Goal: Task Accomplishment & Management: Complete application form

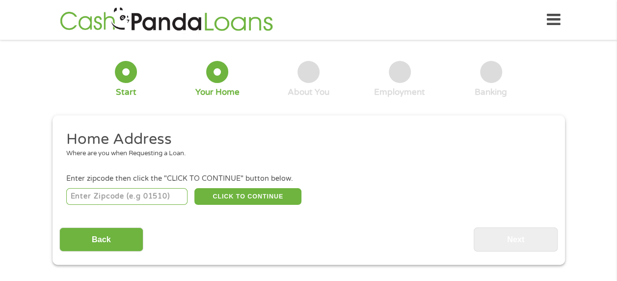
click at [130, 198] on input "number" at bounding box center [126, 196] width 121 height 17
type input "27587"
click at [235, 194] on button "CLICK TO CONTINUE" at bounding box center [247, 196] width 107 height 17
type input "27587"
type input "Wake Forest"
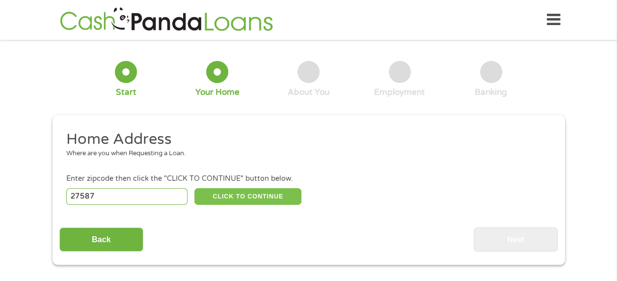
select select "[US_STATE]"
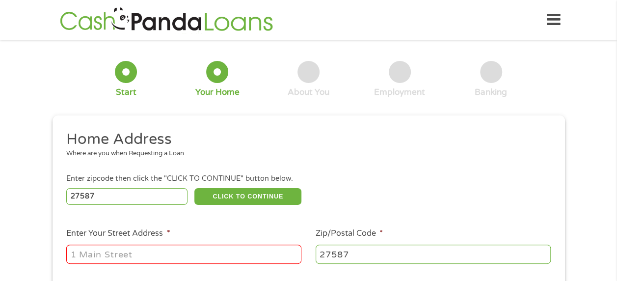
click at [152, 253] on input "Enter Your Street Address *" at bounding box center [183, 253] width 235 height 19
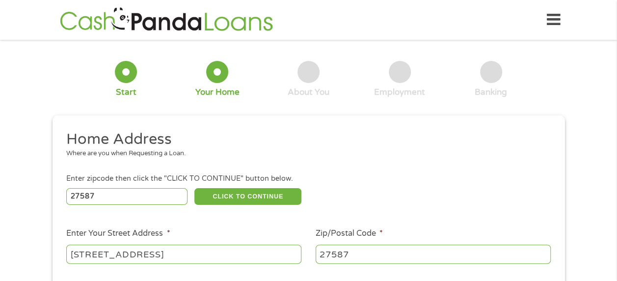
type input "[STREET_ADDRESS]"
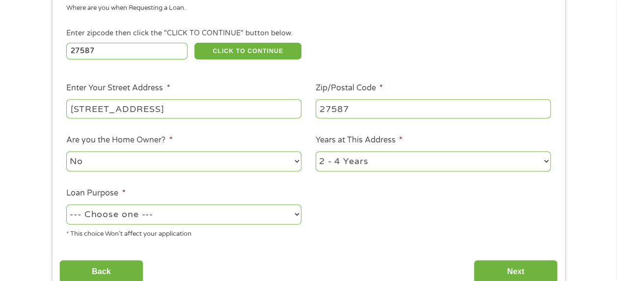
scroll to position [147, 0]
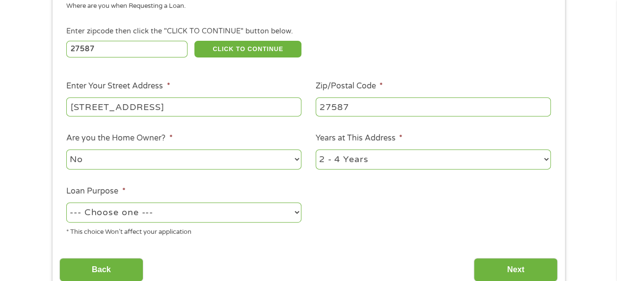
click at [128, 159] on select "No Yes" at bounding box center [183, 159] width 235 height 20
click at [66, 150] on select "No Yes" at bounding box center [183, 159] width 235 height 20
click at [366, 158] on select "1 Year or less 1 - 2 Years 2 - 4 Years Over 4 Years" at bounding box center [433, 159] width 235 height 20
select select "60months"
click at [316, 150] on select "1 Year or less 1 - 2 Years 2 - 4 Years Over 4 Years" at bounding box center [433, 159] width 235 height 20
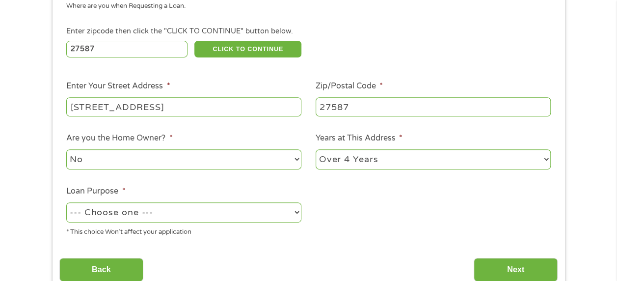
click at [199, 213] on select "--- Choose one --- Pay Bills Debt Consolidation Home Improvement Major Purchase…" at bounding box center [183, 212] width 235 height 20
select select "shorttermcash"
click at [66, 203] on select "--- Choose one --- Pay Bills Debt Consolidation Home Improvement Major Purchase…" at bounding box center [183, 212] width 235 height 20
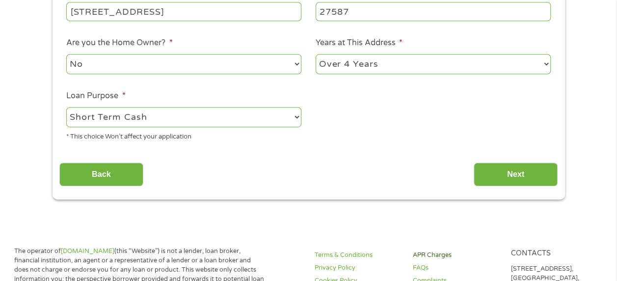
scroll to position [245, 0]
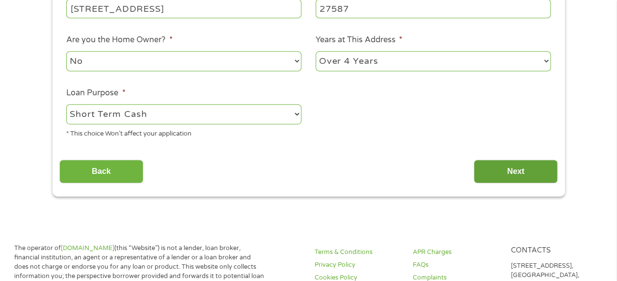
click at [522, 173] on input "Next" at bounding box center [516, 171] width 84 height 24
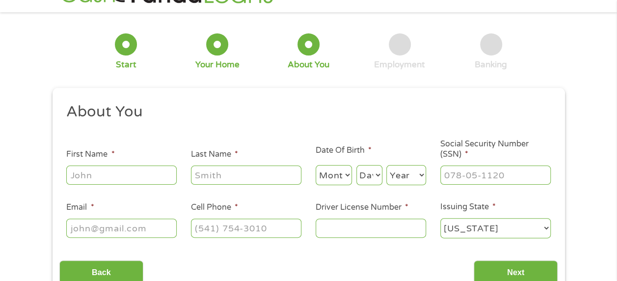
scroll to position [0, 0]
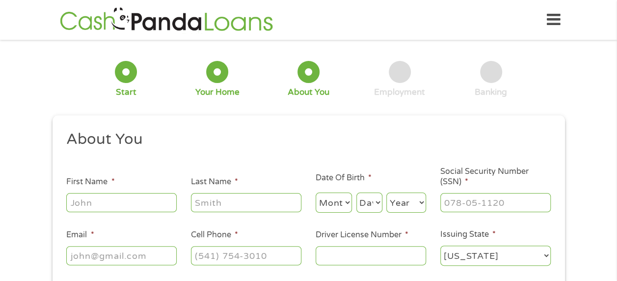
drag, startPoint x: 102, startPoint y: 200, endPoint x: 105, endPoint y: 209, distance: 9.3
click at [104, 205] on input "First Name *" at bounding box center [121, 202] width 110 height 19
type input "[PERSON_NAME]"
click at [345, 197] on select "Month 1 2 3 4 5 6 7 8 9 10 11 12" at bounding box center [334, 202] width 37 height 20
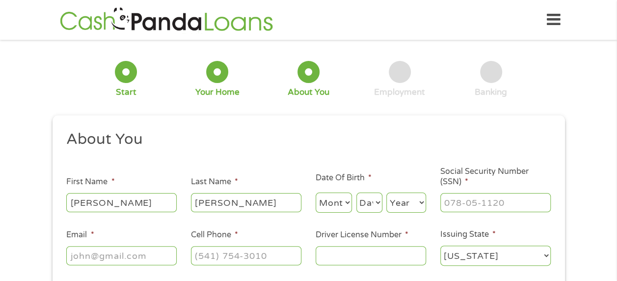
select select "11"
click at [316, 193] on select "Month 1 2 3 4 5 6 7 8 9 10 11 12" at bounding box center [334, 202] width 37 height 20
click at [378, 203] on select "Day 1 2 3 4 5 6 7 8 9 10 11 12 13 14 15 16 17 18 19 20 21 22 23 24 25 26 27 28 …" at bounding box center [369, 202] width 26 height 20
select select "13"
click at [356, 193] on select "Day 1 2 3 4 5 6 7 8 9 10 11 12 13 14 15 16 17 18 19 20 21 22 23 24 25 26 27 28 …" at bounding box center [369, 202] width 26 height 20
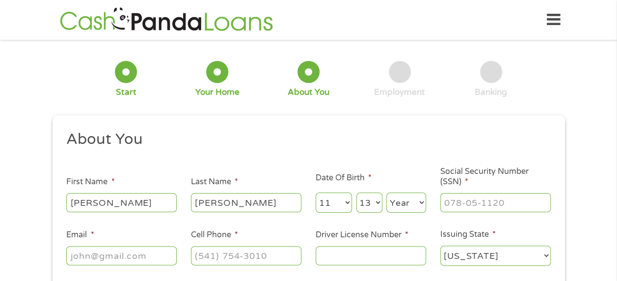
click at [410, 203] on select "Year [DATE] 2006 2005 2004 2003 2002 2001 2000 1999 1998 1997 1996 1995 1994 19…" at bounding box center [406, 202] width 40 height 20
select select "1970"
click at [386, 193] on select "Year [DATE] 2006 2005 2004 2003 2002 2001 2000 1999 1998 1997 1996 1995 1994 19…" at bounding box center [406, 202] width 40 height 20
click at [458, 212] on input "___-__-____" at bounding box center [495, 202] width 110 height 19
type input "245-51-7452"
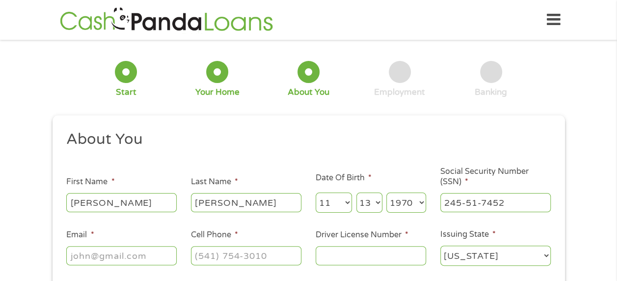
click at [126, 253] on input "Email *" at bounding box center [121, 255] width 110 height 19
click at [442, 135] on h2 "About You" at bounding box center [304, 140] width 477 height 20
click at [107, 251] on input "[PERSON_NAME]" at bounding box center [121, 255] width 110 height 19
type input "[EMAIL_ADDRESS][DOMAIN_NAME]"
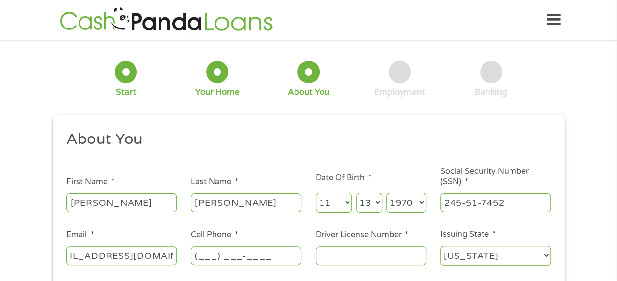
scroll to position [0, 0]
type input "[PHONE_NUMBER]"
type input "-"
click at [318, 253] on input "00007136706" at bounding box center [371, 255] width 110 height 19
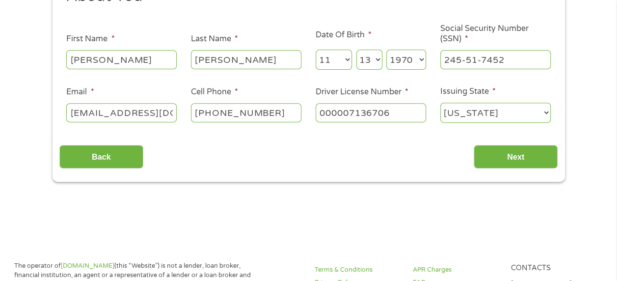
scroll to position [196, 0]
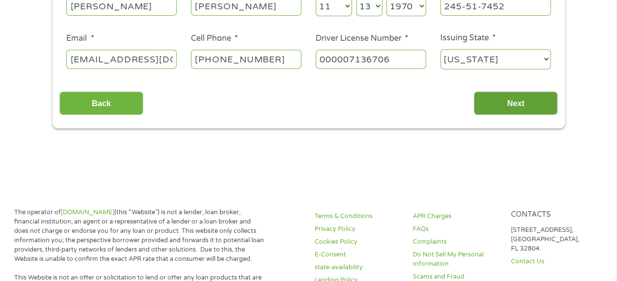
type input "000007136706"
click at [515, 108] on input "Next" at bounding box center [516, 103] width 84 height 24
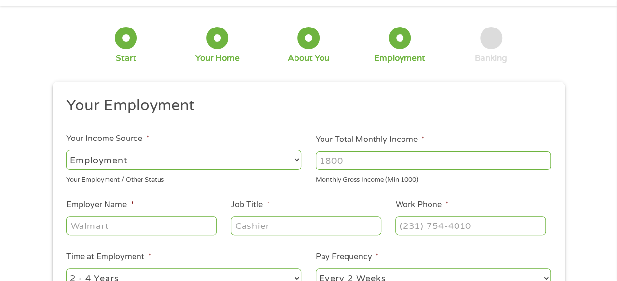
scroll to position [49, 0]
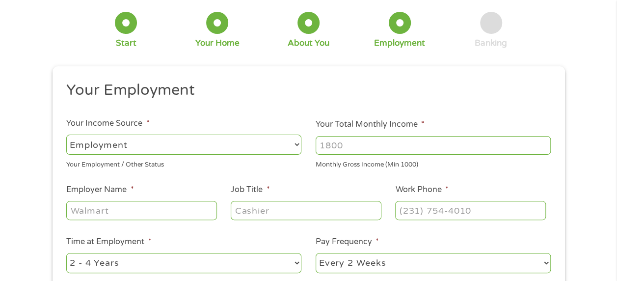
click at [354, 149] on input "Your Total Monthly Income *" at bounding box center [433, 145] width 235 height 19
type input "4800"
click at [184, 207] on input "Employer Name *" at bounding box center [141, 210] width 150 height 19
type input "bioMerieux"
type input "Account Manager"
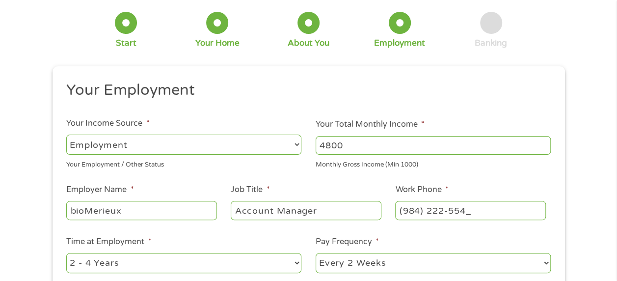
type input "[PHONE_NUMBER]"
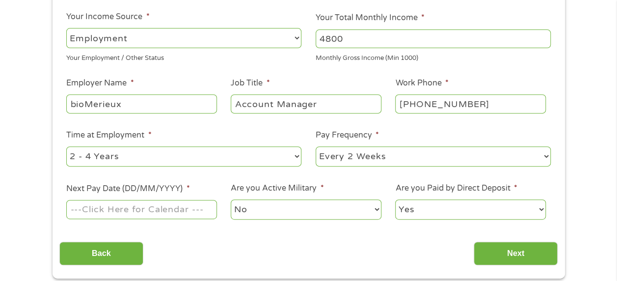
scroll to position [196, 0]
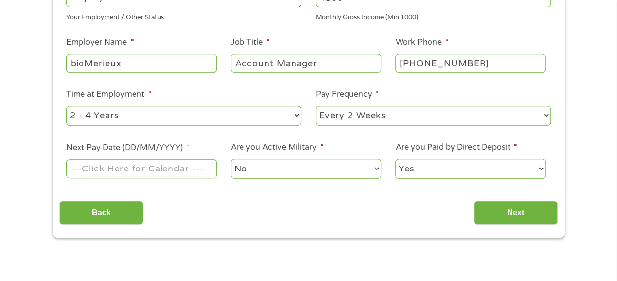
click at [142, 166] on input "Next Pay Date (DD/MM/YYYY) *" at bounding box center [141, 168] width 150 height 19
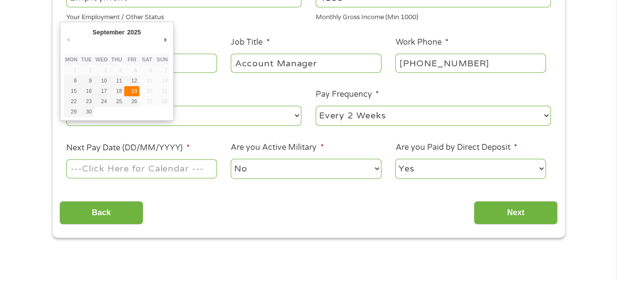
type input "[DATE]"
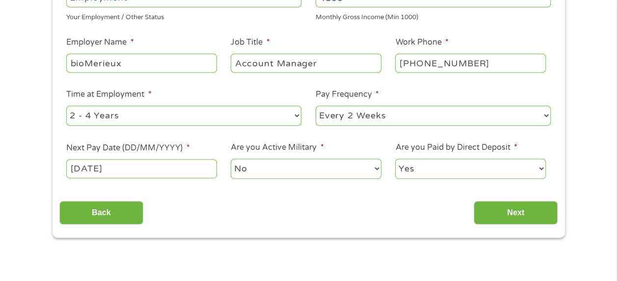
click at [269, 168] on select "No Yes" at bounding box center [306, 169] width 150 height 20
click at [522, 212] on input "Next" at bounding box center [516, 213] width 84 height 24
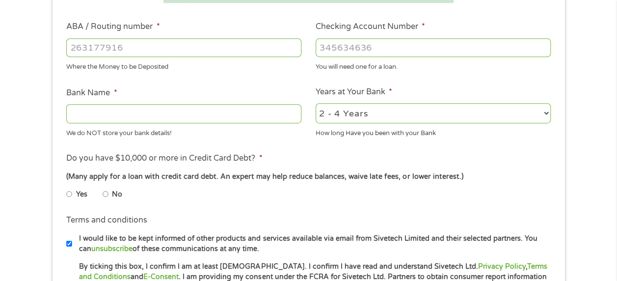
scroll to position [245, 0]
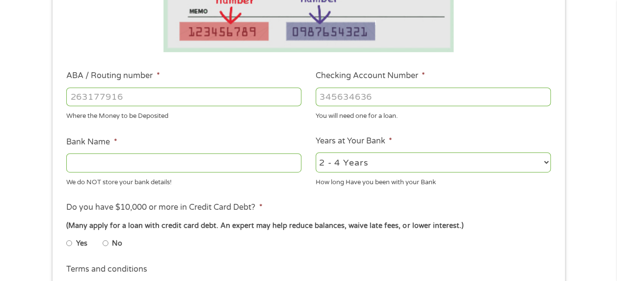
click at [114, 97] on input "ABA / Routing number *" at bounding box center [183, 96] width 235 height 19
click at [118, 104] on input "ABA / Routing number *" at bounding box center [183, 96] width 235 height 19
type input "053100465"
type input "SUNTRUST"
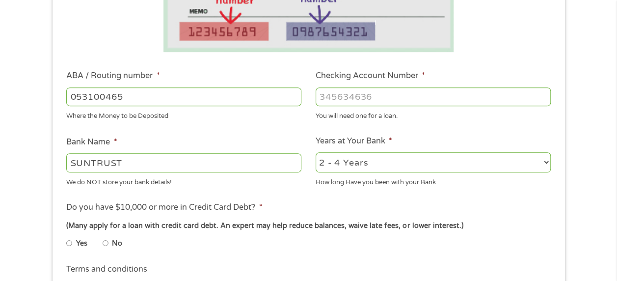
type input "053100465"
type input "1000264222083"
click at [360, 168] on select "2 - 4 Years 6 - 12 Months 1 - 2 Years Over 4 Years" at bounding box center [433, 162] width 235 height 20
select select "60months"
click at [316, 153] on select "2 - 4 Years 6 - 12 Months 1 - 2 Years Over 4 Years" at bounding box center [433, 162] width 235 height 20
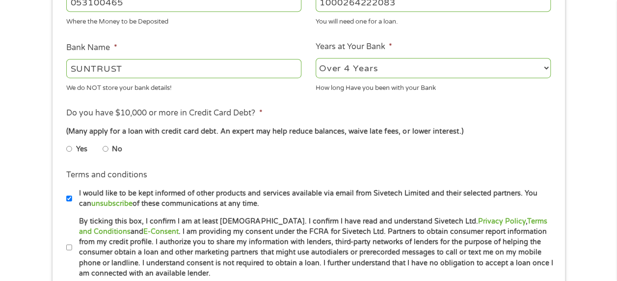
scroll to position [344, 0]
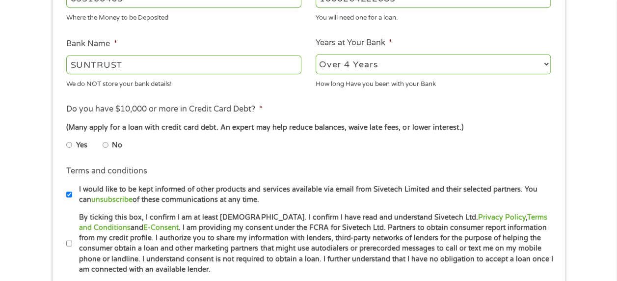
click at [105, 142] on input "No" at bounding box center [106, 145] width 6 height 16
radio input "true"
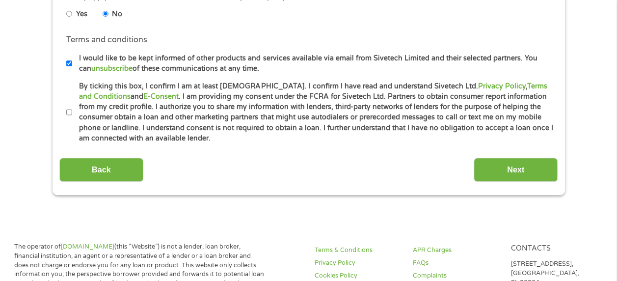
scroll to position [491, 0]
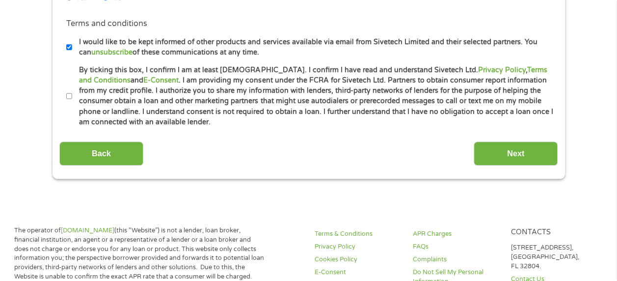
click at [67, 94] on input "By ticking this box, I confirm I am at least [DEMOGRAPHIC_DATA]. I confirm I ha…" at bounding box center [69, 96] width 6 height 16
checkbox input "true"
click at [526, 149] on input "Next" at bounding box center [516, 153] width 84 height 24
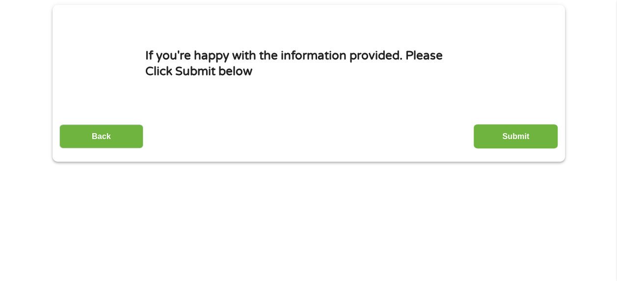
scroll to position [0, 0]
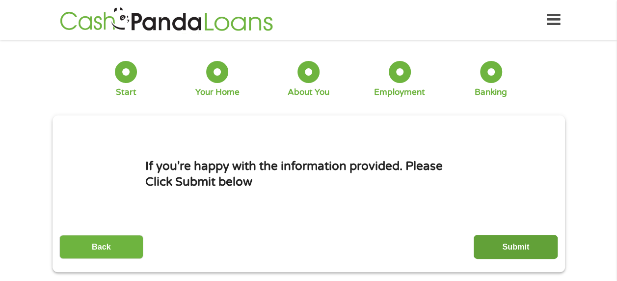
click at [516, 248] on input "Submit" at bounding box center [516, 247] width 84 height 24
